Goal: Locate item on page: Find specific information or element within the current view

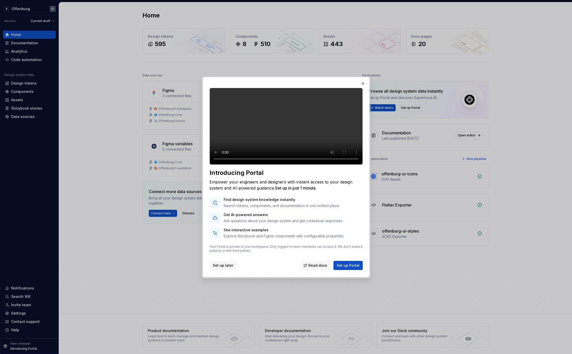
click at [219, 268] on span "Set up later" at bounding box center [223, 265] width 20 height 5
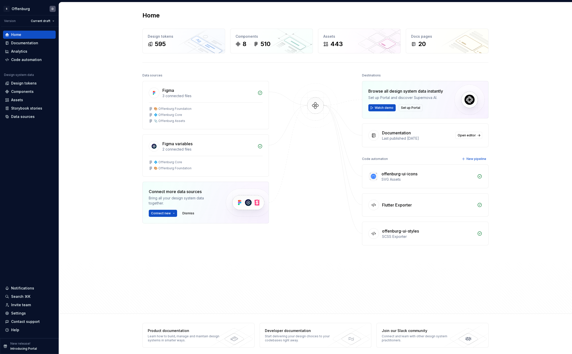
click at [141, 42] on div "Home Design tokens 595 Components 8 510 Assets 443 Docs pages 20 Data sources F…" at bounding box center [315, 157] width 364 height 311
click at [152, 45] on div "595" at bounding box center [157, 44] width 18 height 8
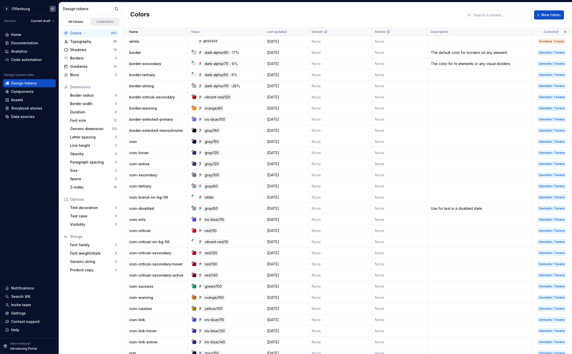
click at [107, 20] on div "Collections" at bounding box center [105, 22] width 25 height 4
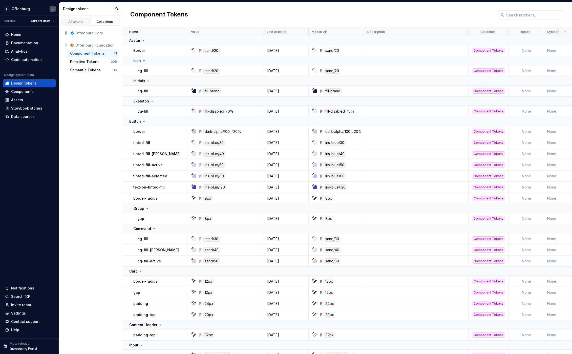
click at [75, 16] on div "All tokens Collections" at bounding box center [90, 20] width 63 height 11
click at [79, 25] on link "All tokens" at bounding box center [75, 22] width 29 height 8
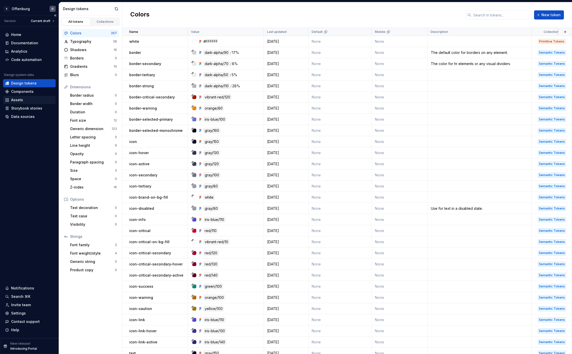
click at [14, 98] on div "Assets" at bounding box center [17, 99] width 12 height 5
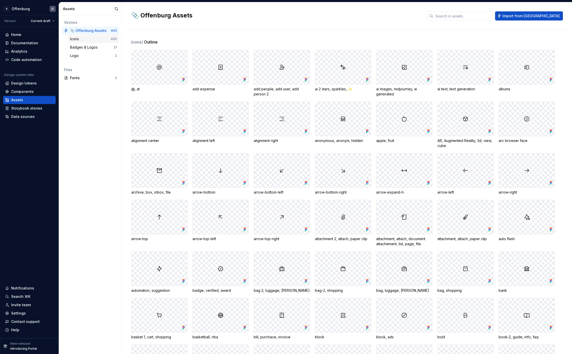
click at [88, 39] on div "Icons" at bounding box center [90, 38] width 41 height 5
click at [483, 17] on input "text" at bounding box center [463, 15] width 60 height 9
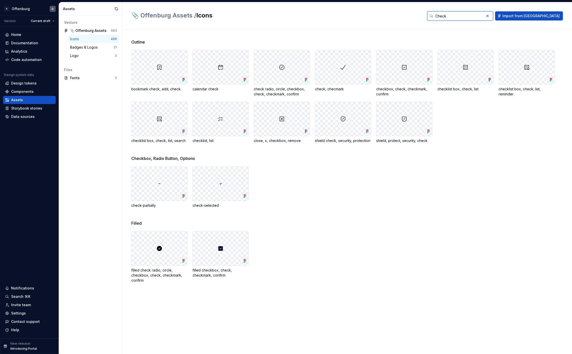
type input "Check"
